Goal: Navigation & Orientation: Find specific page/section

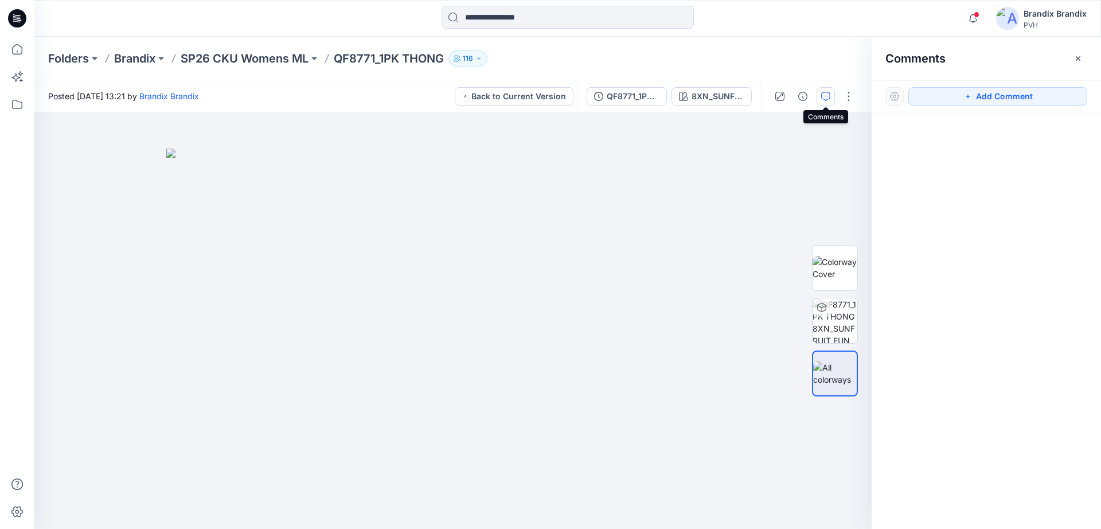
click at [3, 17] on div at bounding box center [17, 18] width 37 height 37
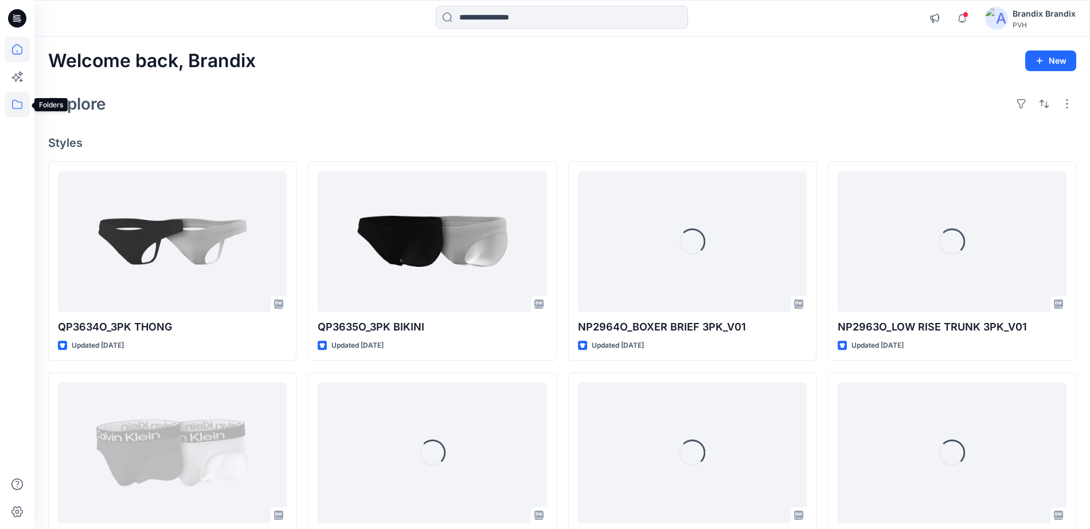
click at [17, 101] on icon at bounding box center [17, 104] width 10 height 9
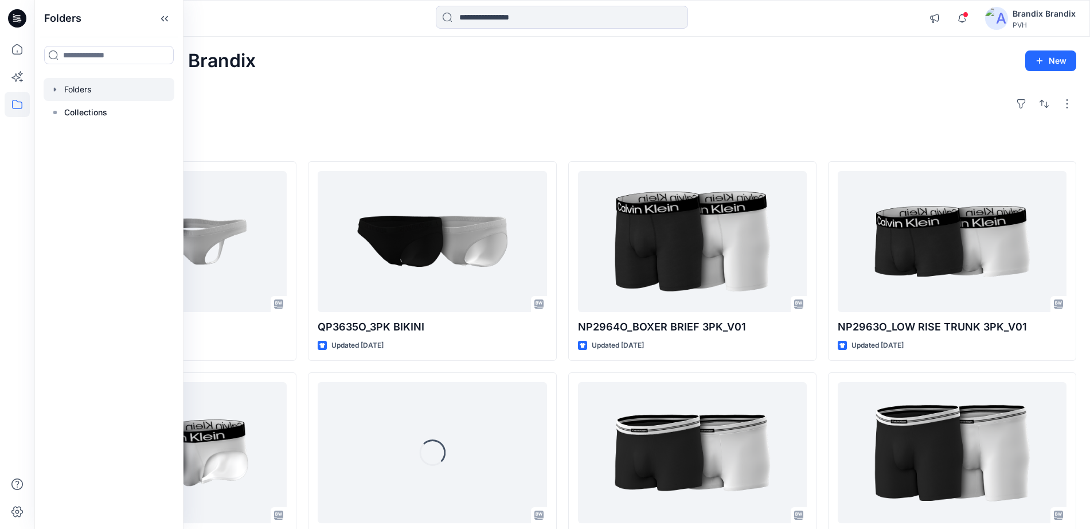
click at [84, 92] on div at bounding box center [109, 89] width 131 height 23
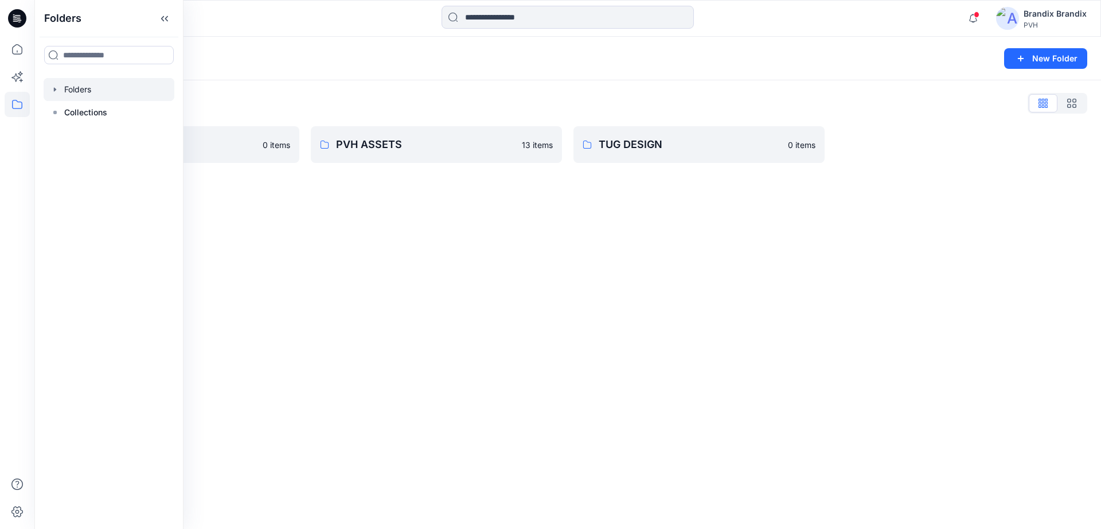
click at [564, 84] on div "Folders List Brandix 0 items PVH ASSETS 13 items TUG DESIGN 0 items" at bounding box center [567, 128] width 1066 height 96
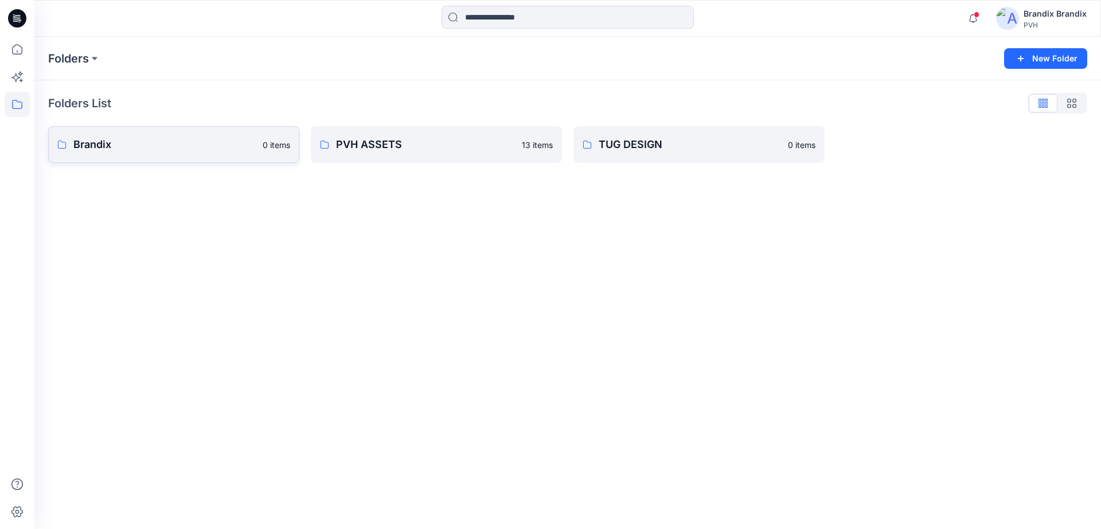
click at [215, 132] on link "Brandix 0 items" at bounding box center [173, 144] width 251 height 37
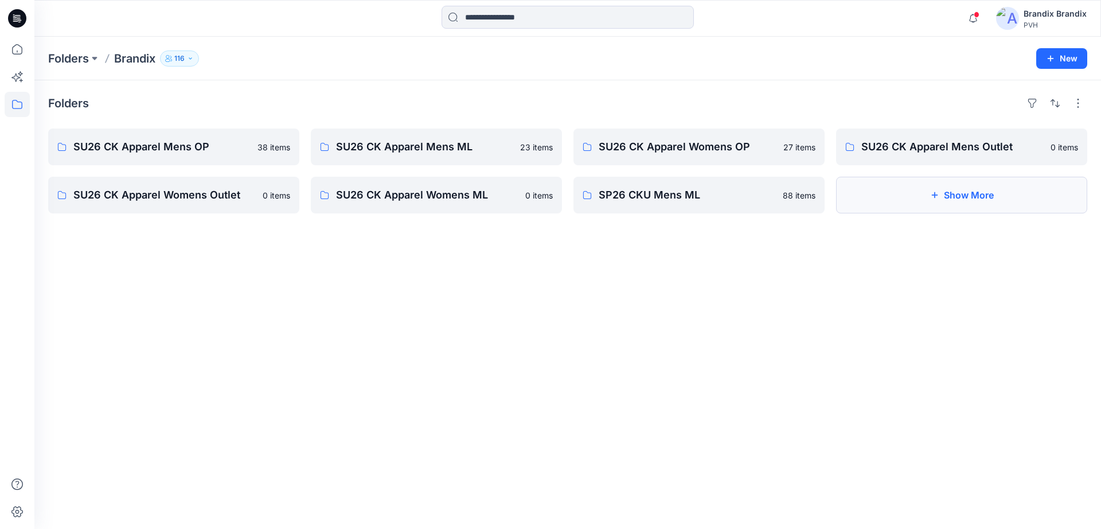
click at [1056, 202] on button "Show More" at bounding box center [961, 195] width 251 height 37
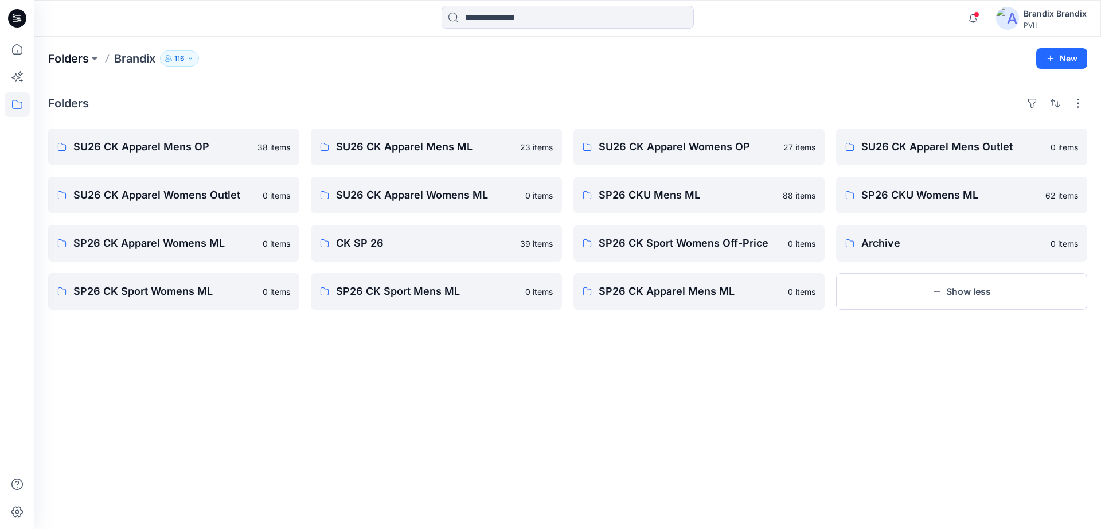
click at [81, 63] on p "Folders" at bounding box center [68, 58] width 41 height 16
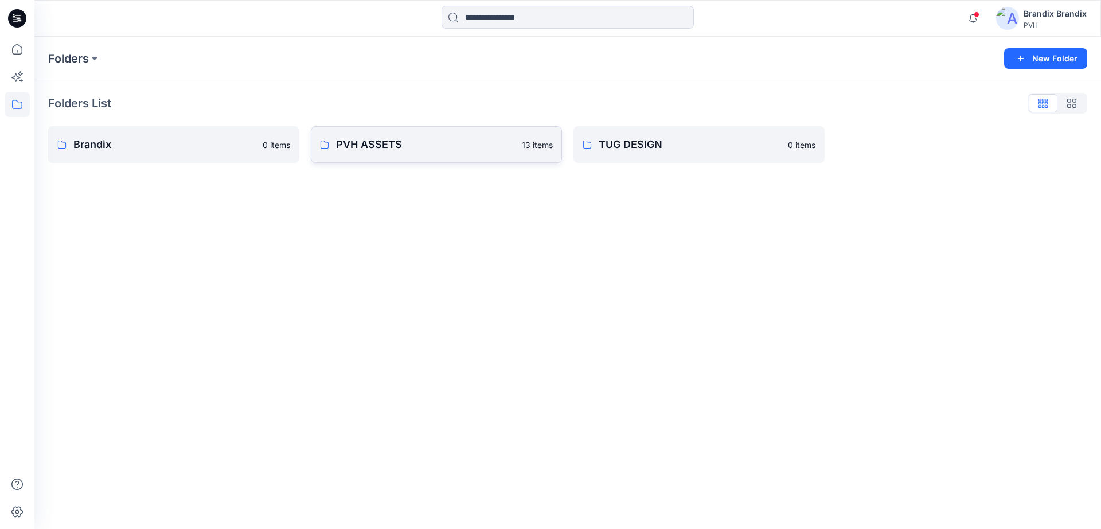
click at [448, 143] on p "PVH ASSETS" at bounding box center [425, 144] width 179 height 16
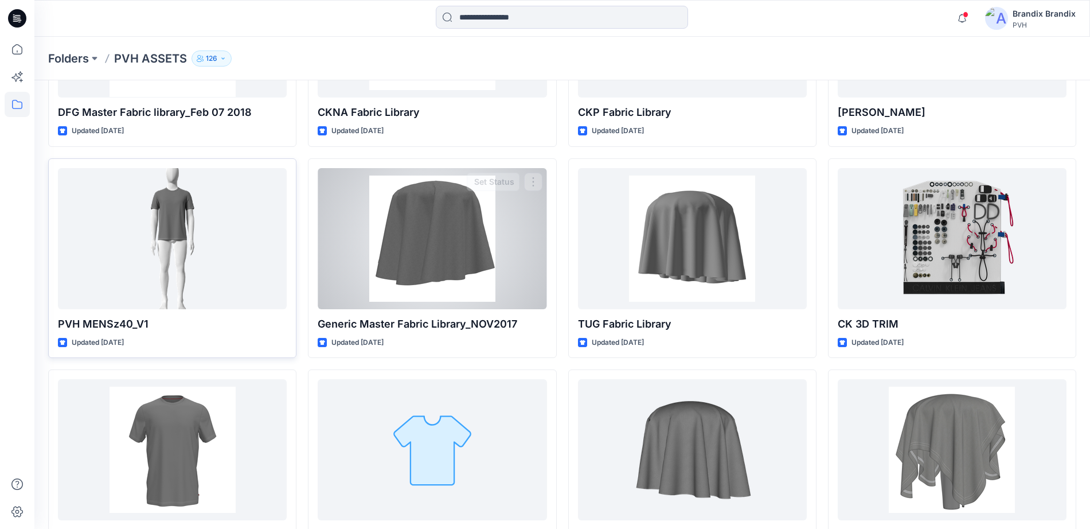
scroll to position [287, 0]
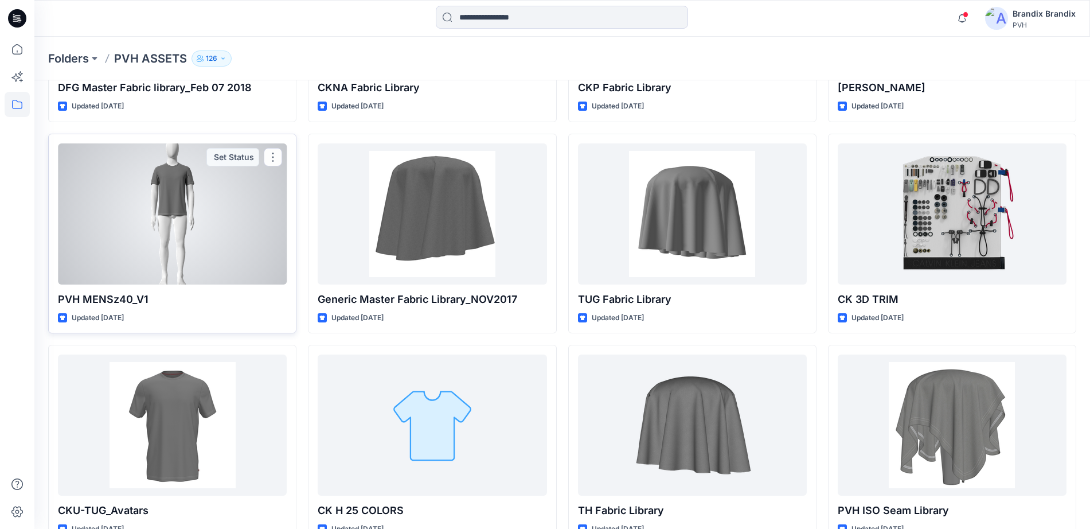
click at [264, 166] on div at bounding box center [172, 213] width 229 height 141
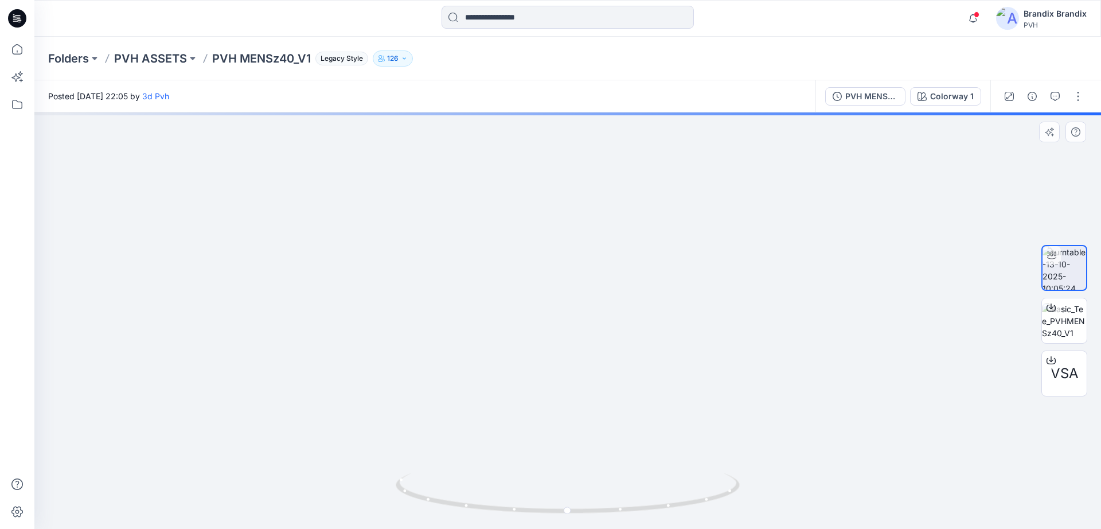
drag, startPoint x: 625, startPoint y: 256, endPoint x: 628, endPoint y: 351, distance: 95.8
click at [630, 351] on img at bounding box center [567, 178] width 526 height 702
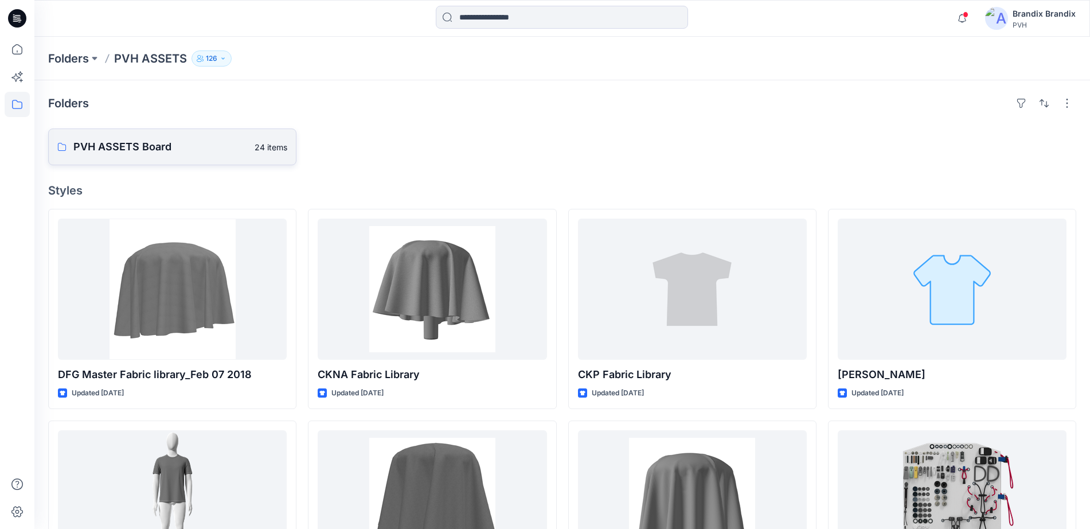
click at [194, 154] on p "PVH ASSETS Board" at bounding box center [160, 147] width 174 height 16
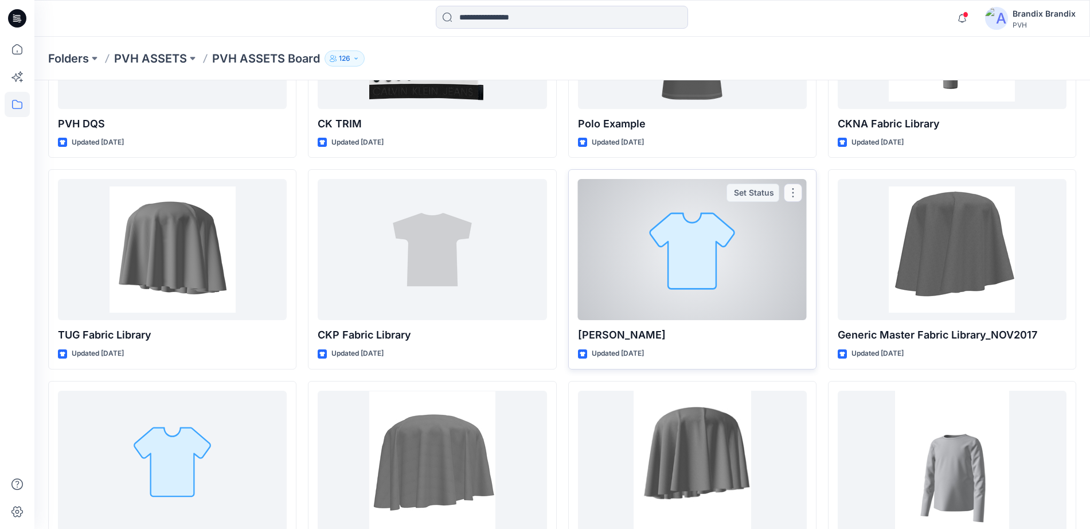
scroll to position [950, 0]
